Goal: Obtain resource: Obtain resource

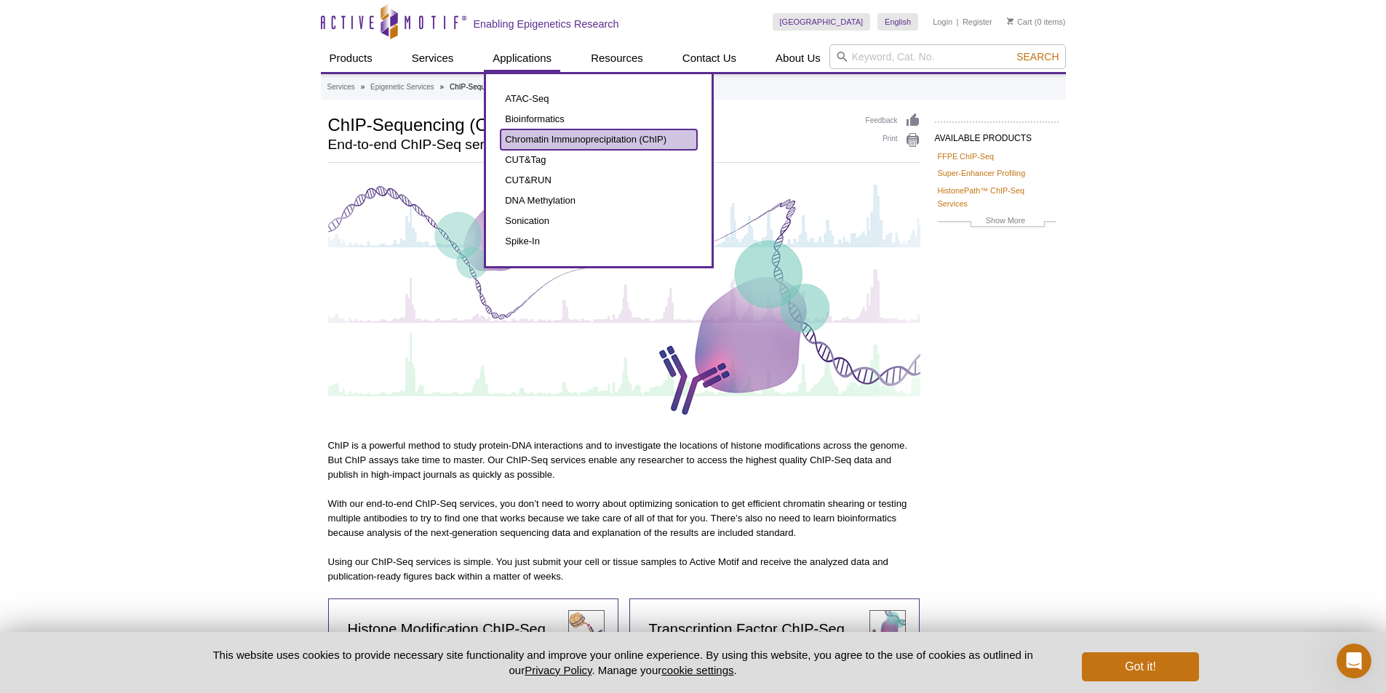
click at [541, 136] on link "Chromatin Immunoprecipitation (ChIP)" at bounding box center [599, 139] width 196 height 20
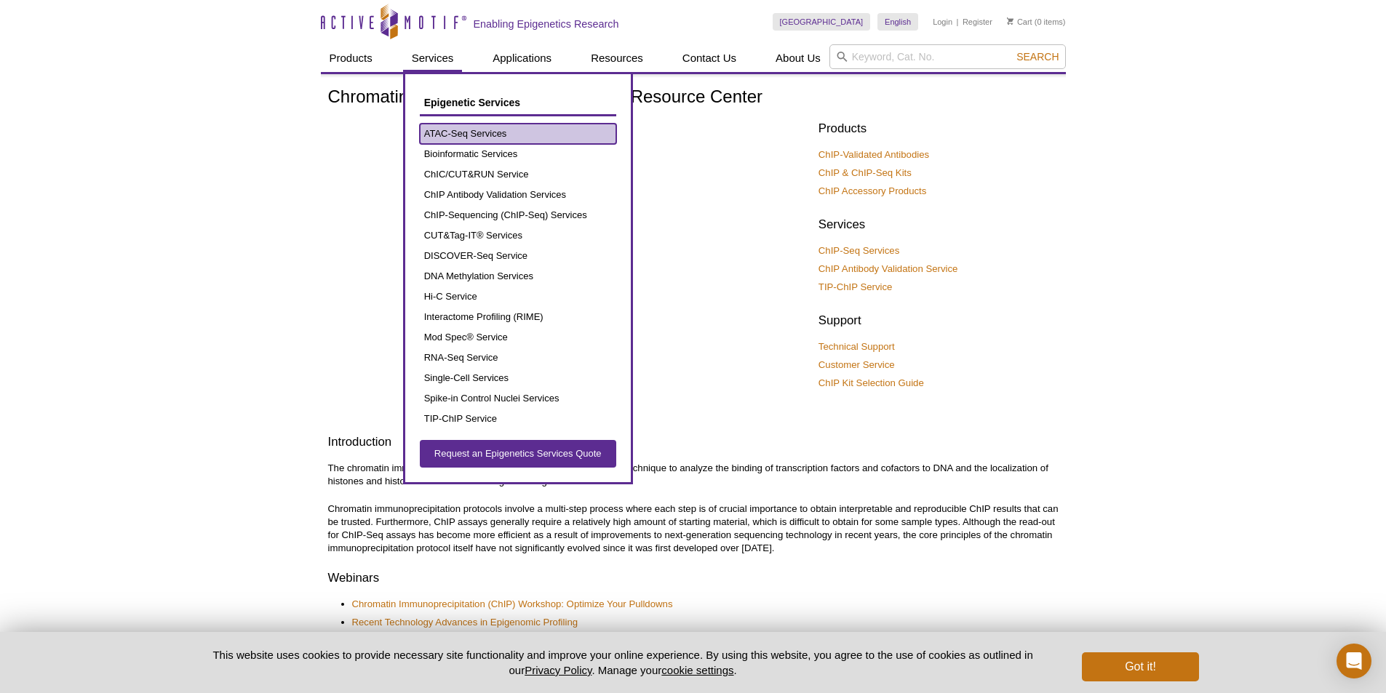
click at [446, 125] on link "ATAC-Seq Services" at bounding box center [518, 134] width 196 height 20
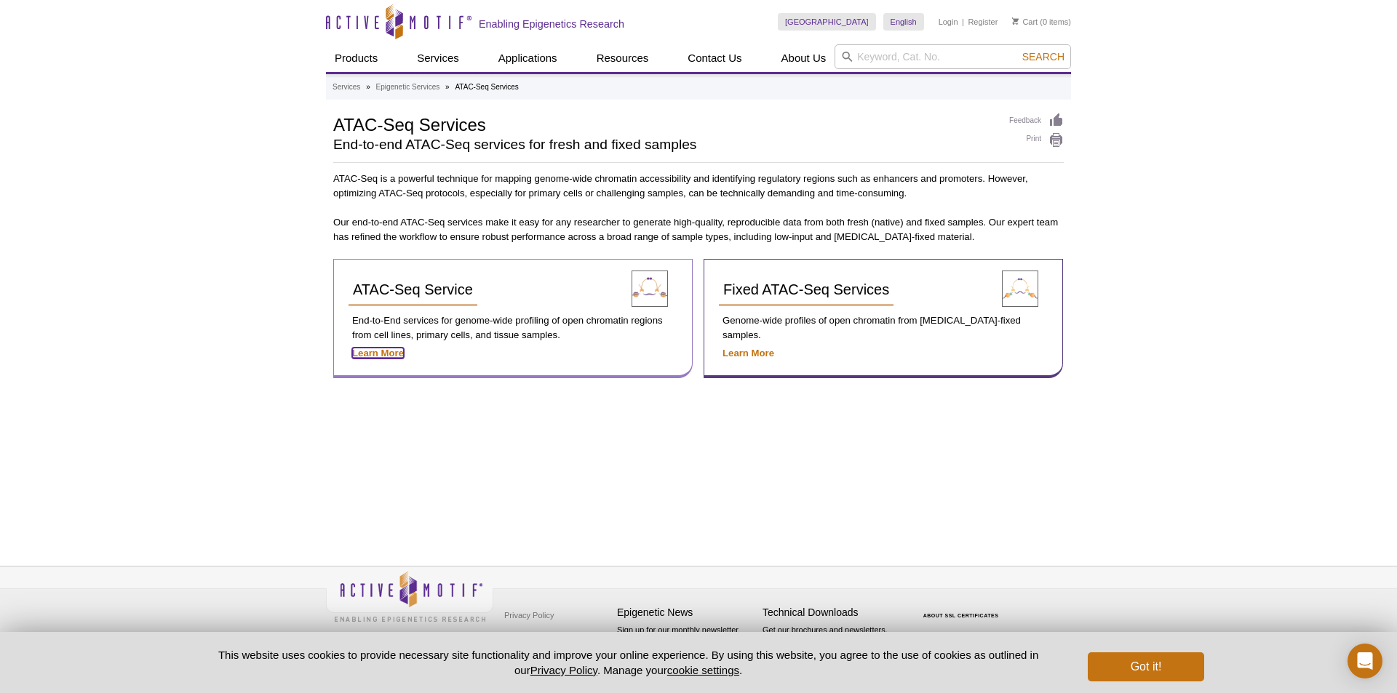
click at [393, 351] on strong "Learn More" at bounding box center [378, 353] width 52 height 11
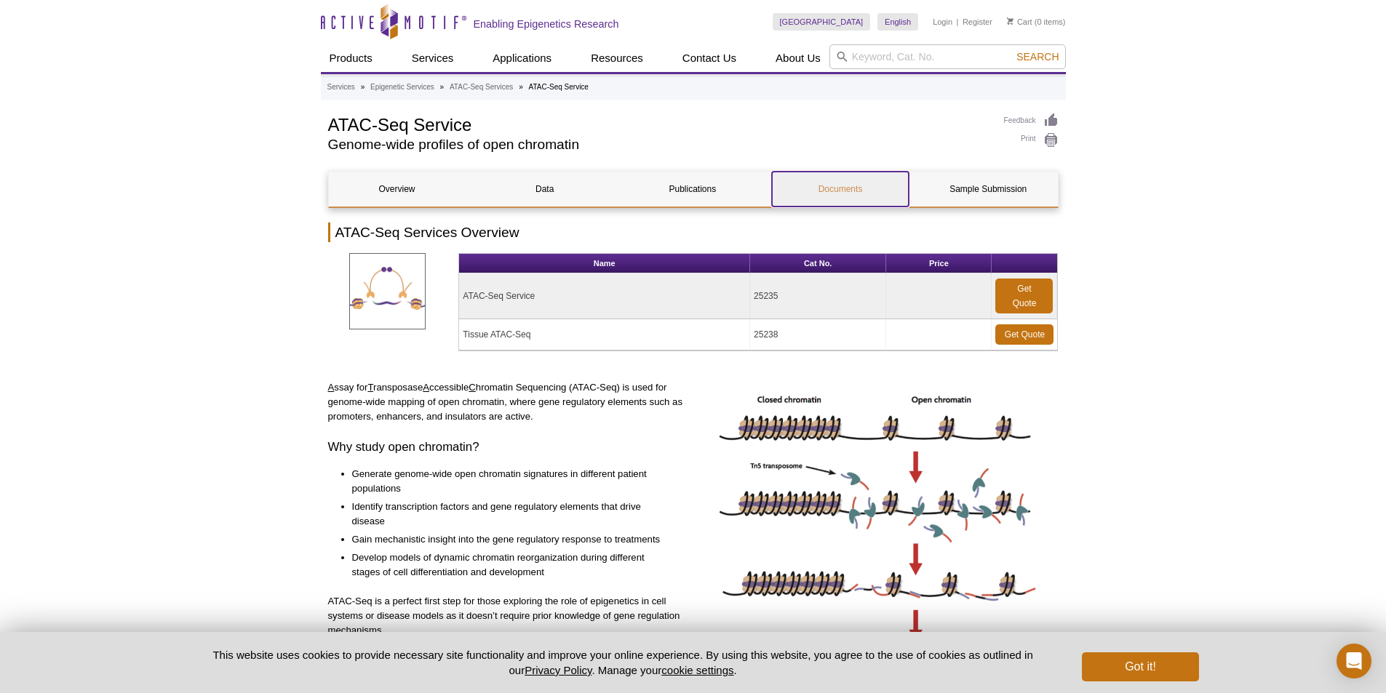
click at [852, 188] on link "Documents" at bounding box center [840, 189] width 137 height 35
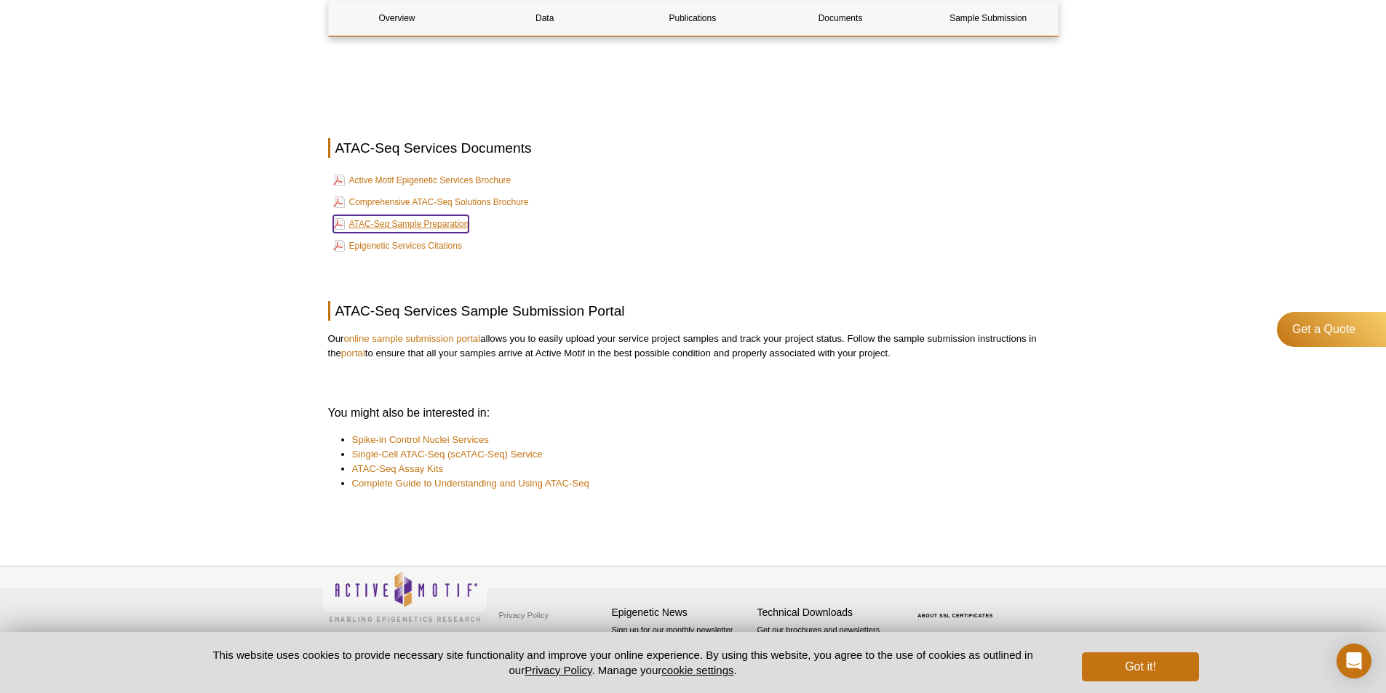
click at [399, 228] on link "ATAC-Seq Sample Preparation" at bounding box center [401, 223] width 136 height 17
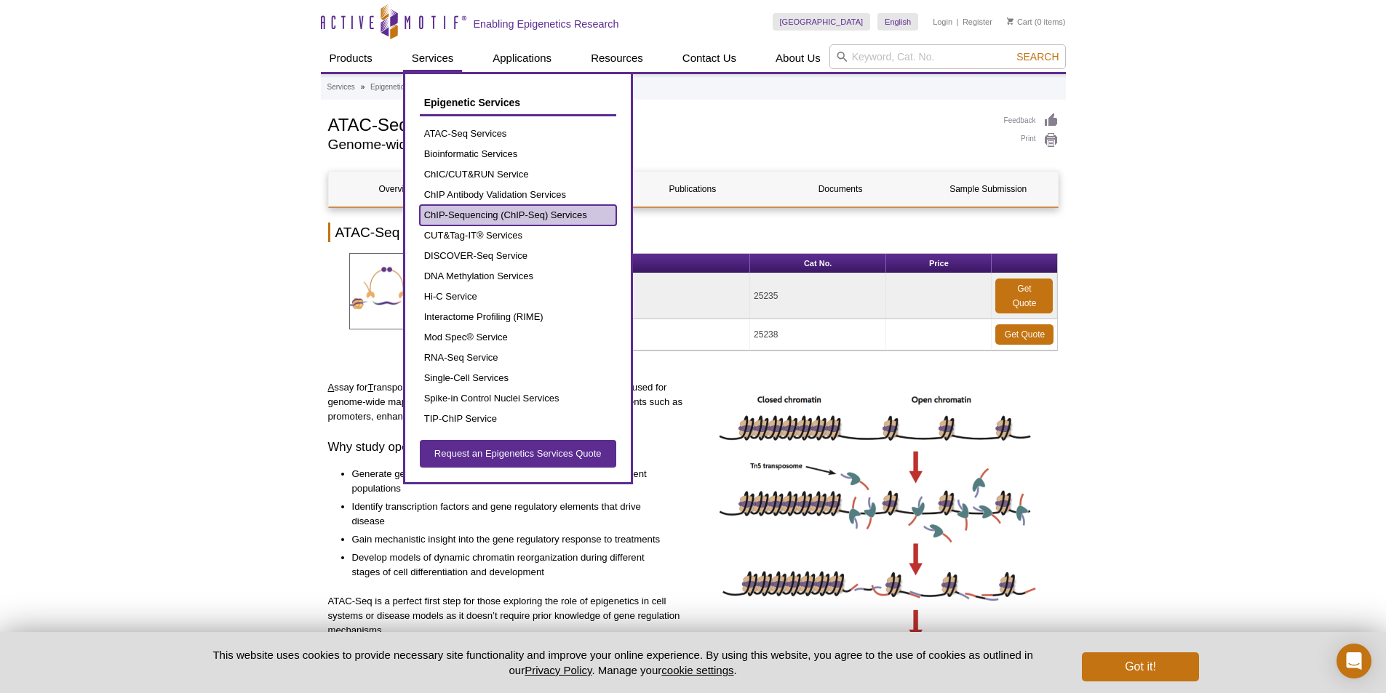
click at [463, 213] on link "ChIP-Sequencing (ChIP-Seq) Services" at bounding box center [518, 215] width 196 height 20
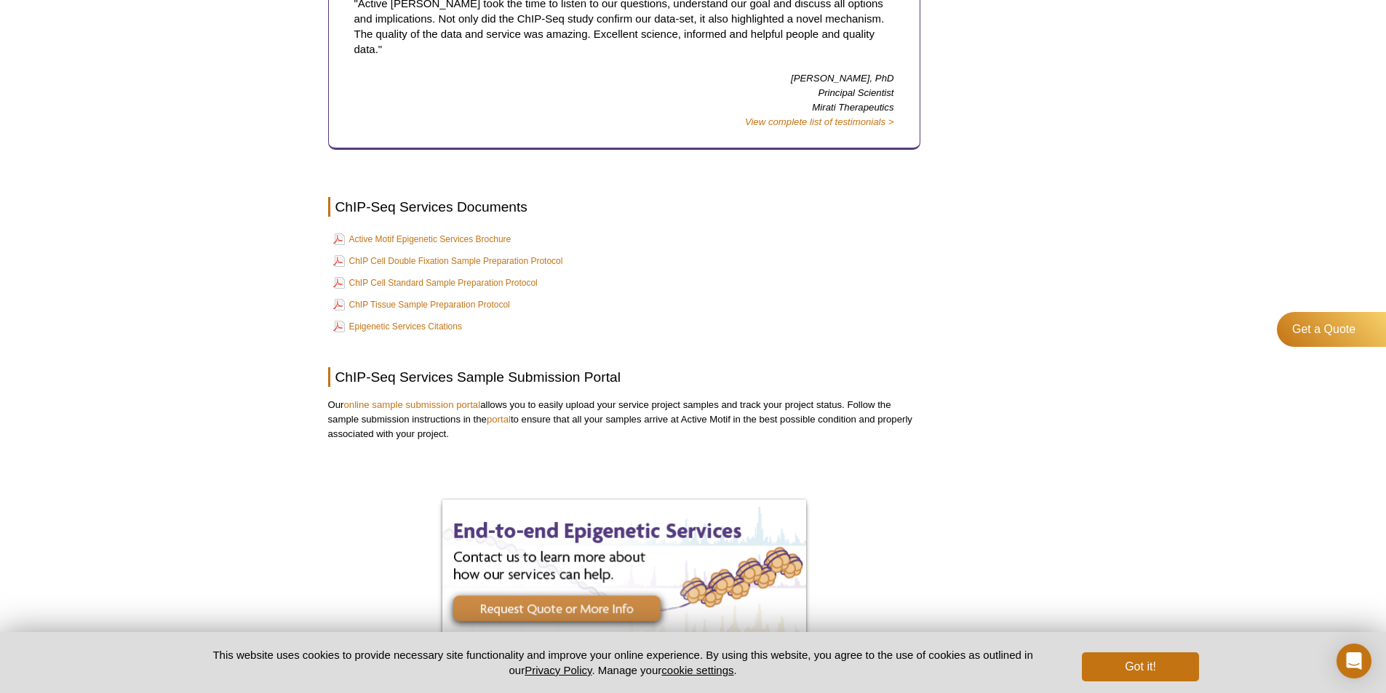
scroll to position [2500, 0]
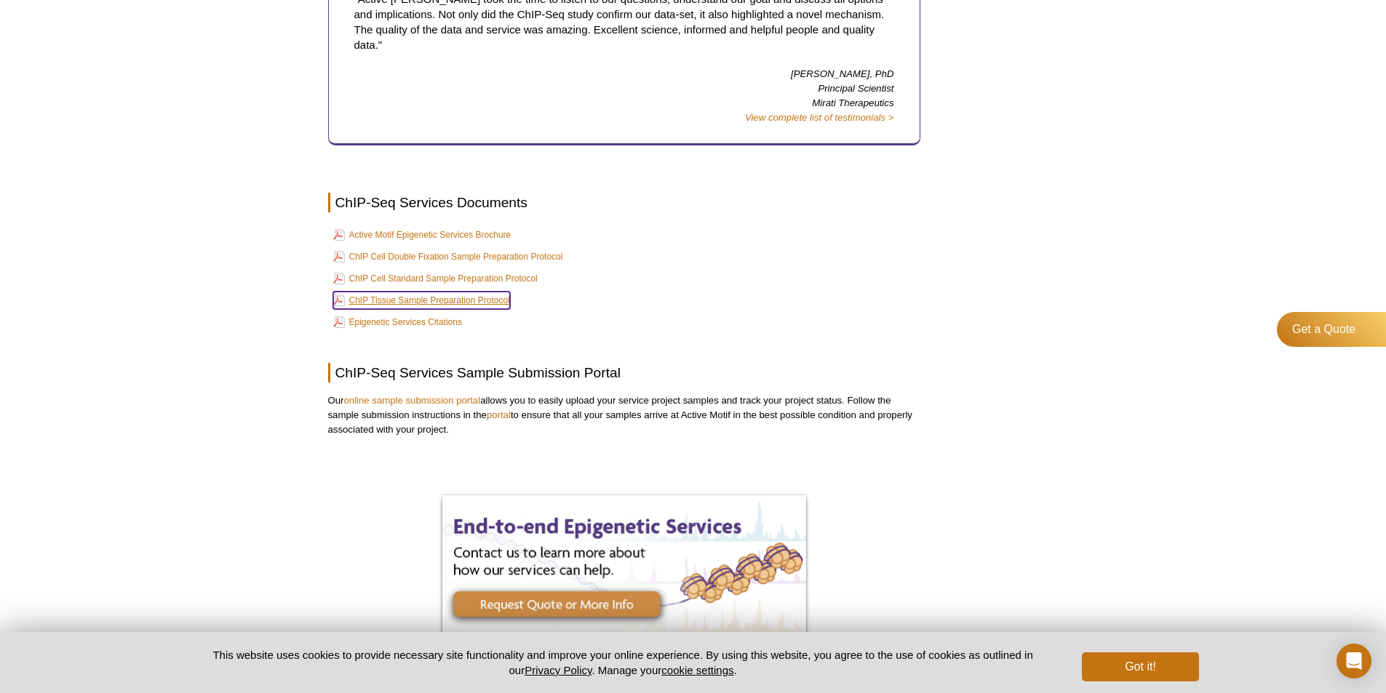
click at [416, 292] on link "ChIP Tissue Sample Preparation Protocol" at bounding box center [421, 300] width 177 height 17
click at [395, 270] on link "ChIP Cell Standard Sample Preparation Protocol" at bounding box center [435, 278] width 204 height 17
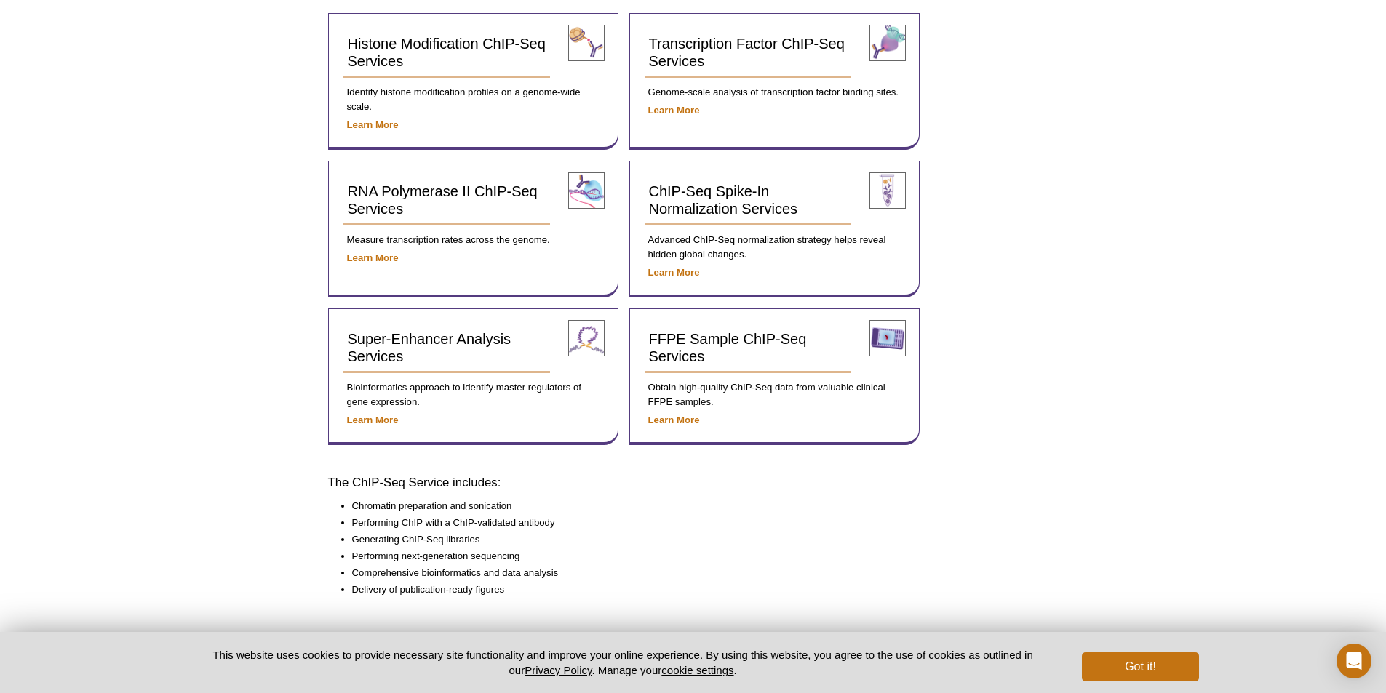
scroll to position [0, 0]
